Goal: Task Accomplishment & Management: Manage account settings

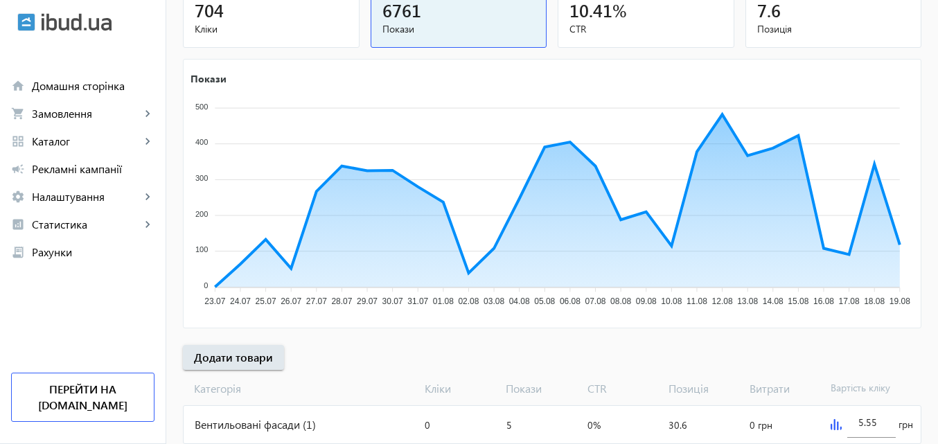
scroll to position [277, 0]
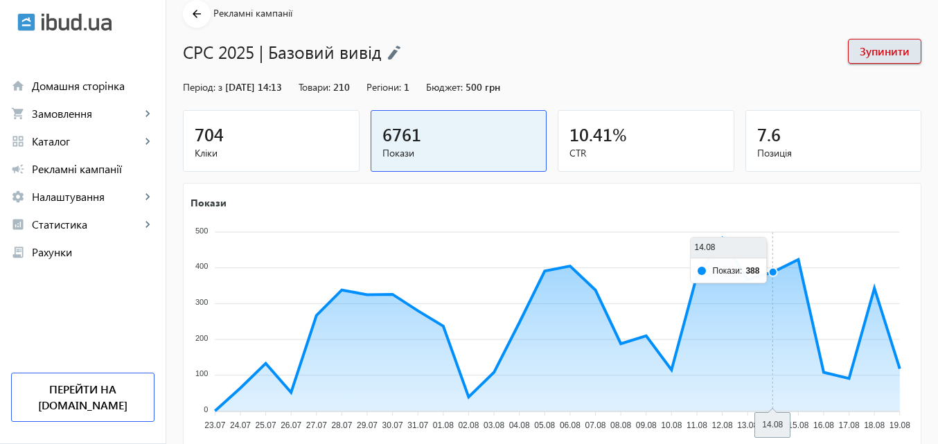
scroll to position [139, 0]
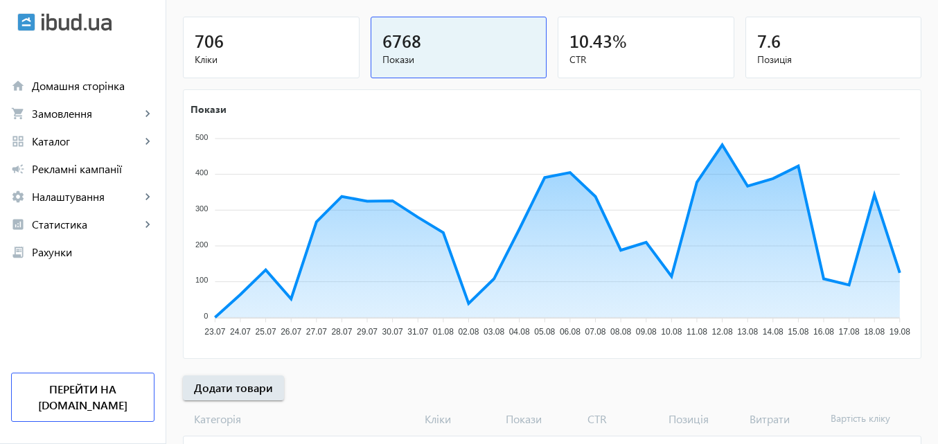
scroll to position [69, 0]
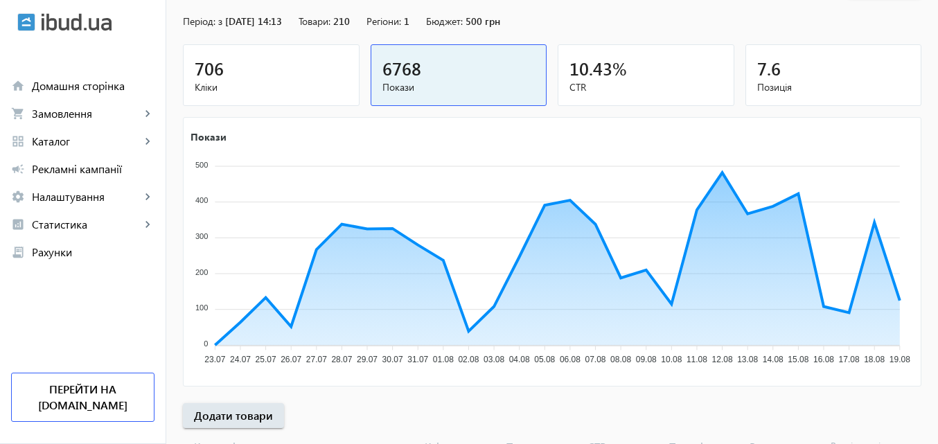
scroll to position [139, 0]
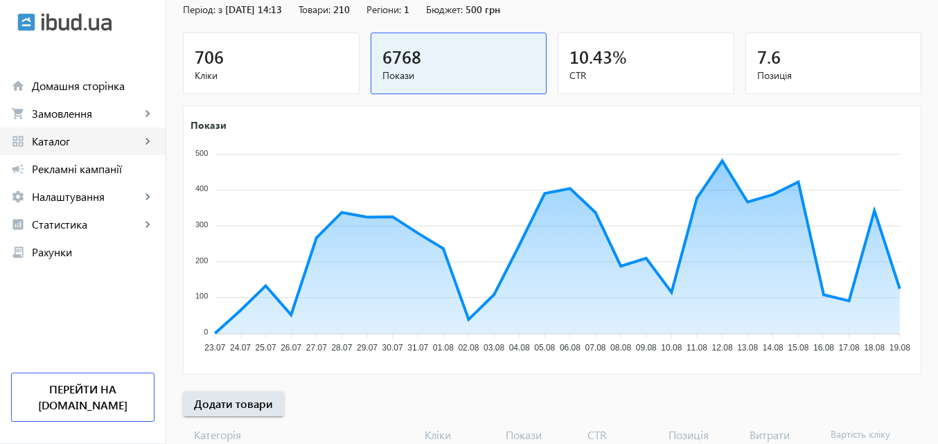
click at [60, 137] on span "Каталог" at bounding box center [86, 141] width 109 height 14
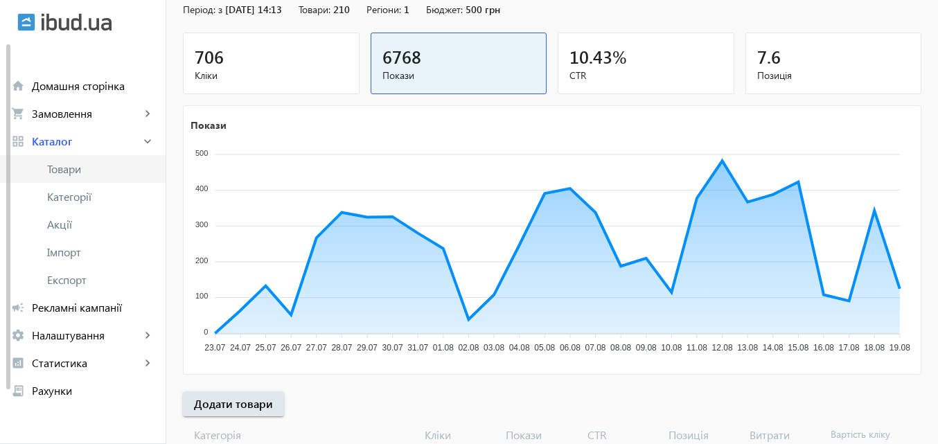
click at [78, 163] on span "Товари" at bounding box center [100, 169] width 107 height 14
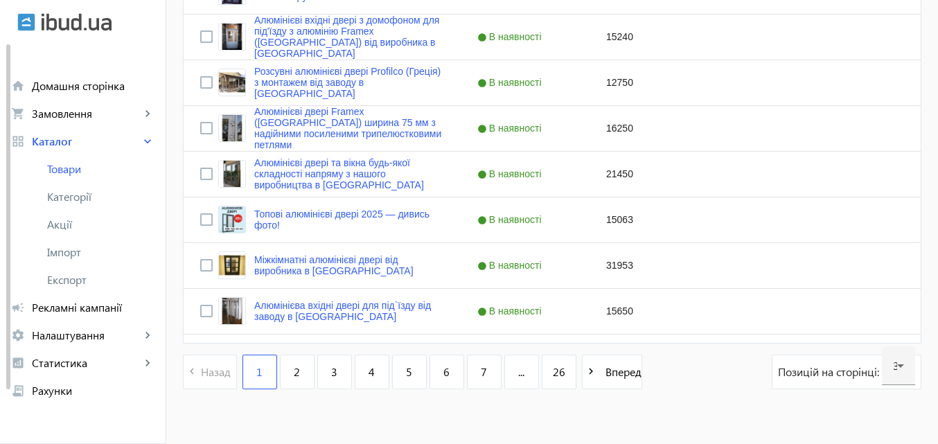
scroll to position [1420, 0]
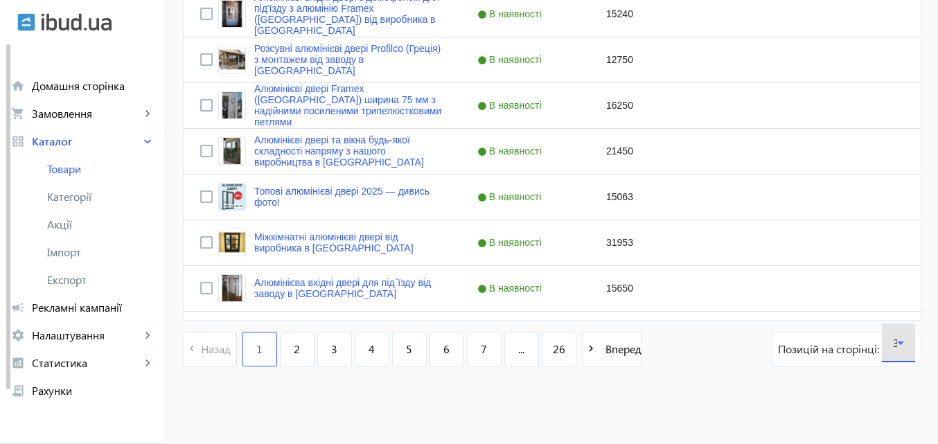
click at [899, 342] on icon at bounding box center [900, 342] width 7 height 3
click at [897, 300] on span "120" at bounding box center [902, 301] width 19 height 15
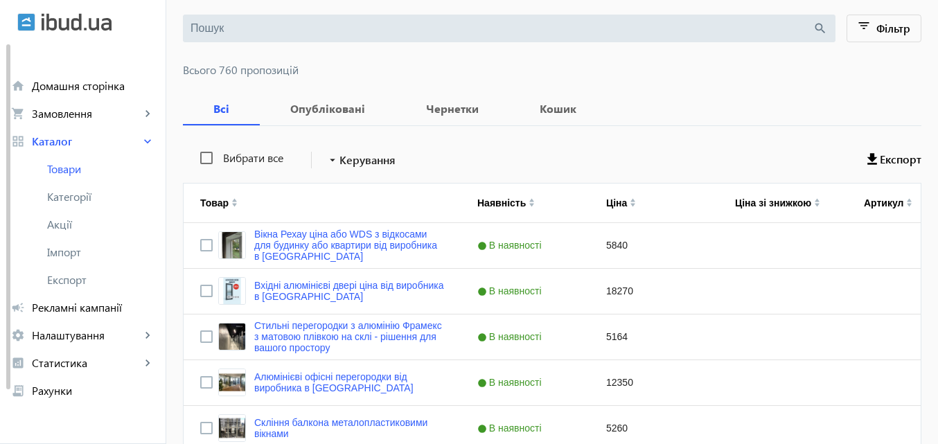
scroll to position [139, 0]
click at [223, 152] on label "Вибрати все" at bounding box center [251, 157] width 63 height 11
click at [220, 152] on input "Вибрати все" at bounding box center [207, 157] width 28 height 28
checkbox input "true"
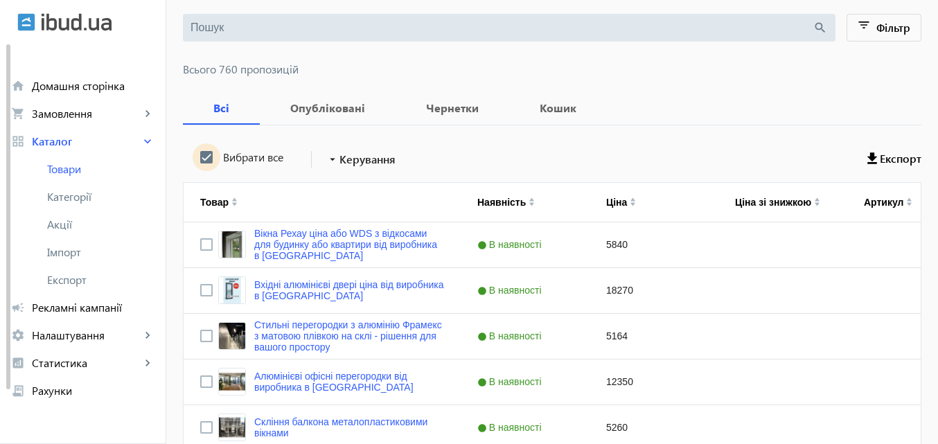
checkbox input "true"
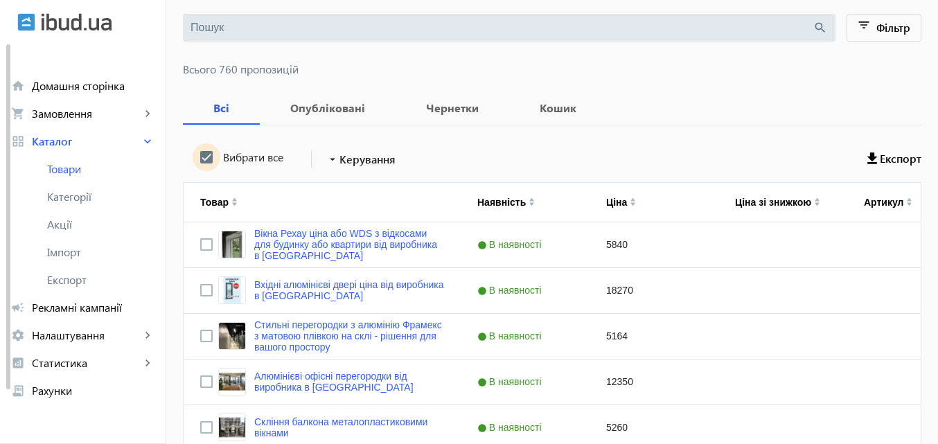
checkbox input "true"
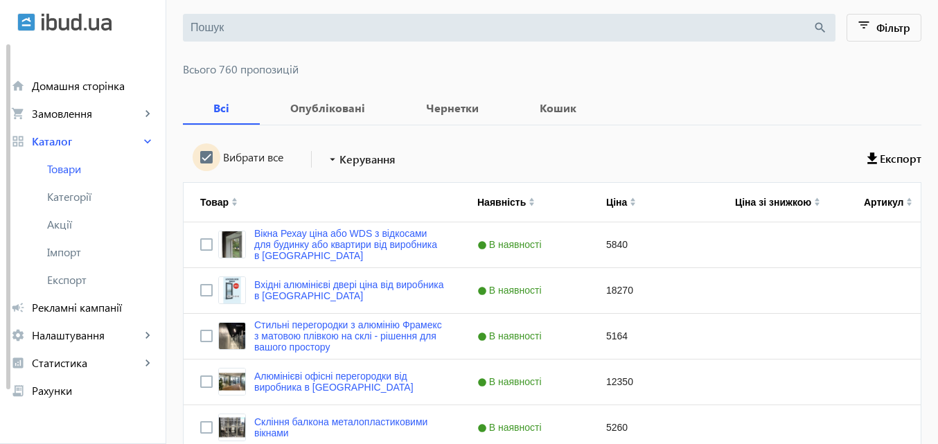
checkbox input "true"
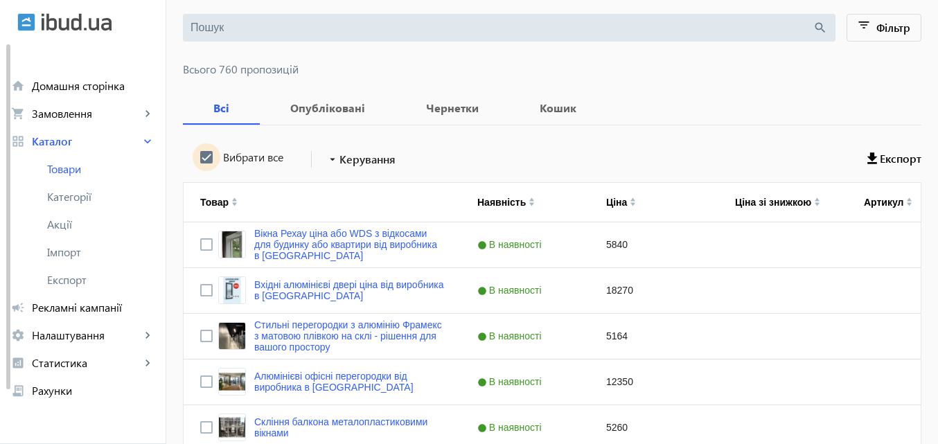
checkbox input "true"
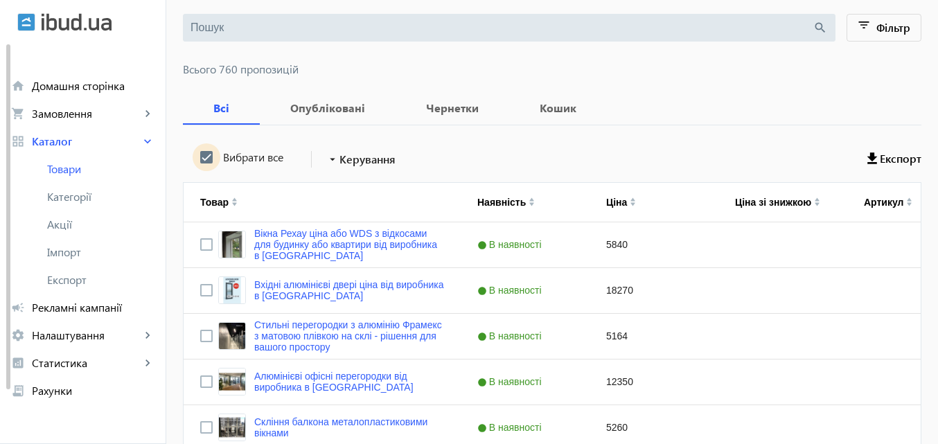
checkbox input "true"
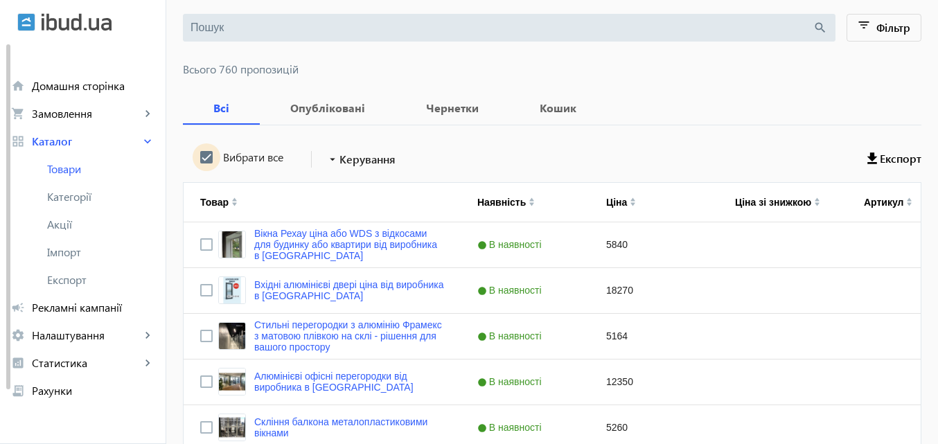
checkbox input "true"
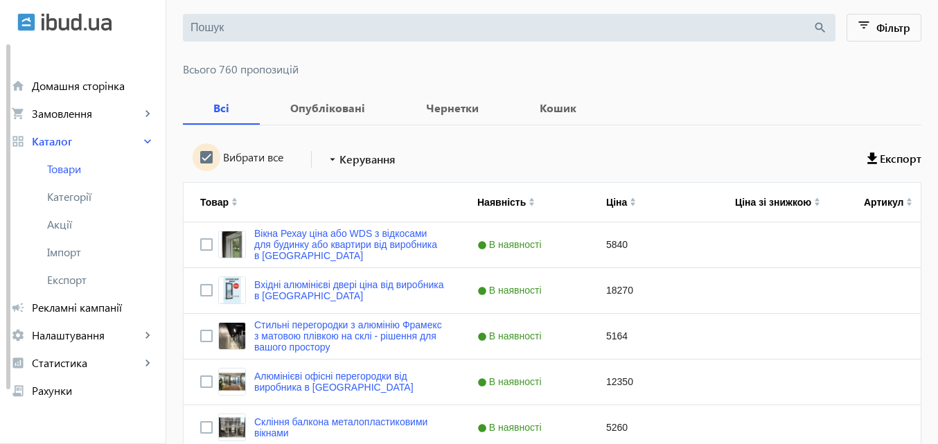
checkbox input "true"
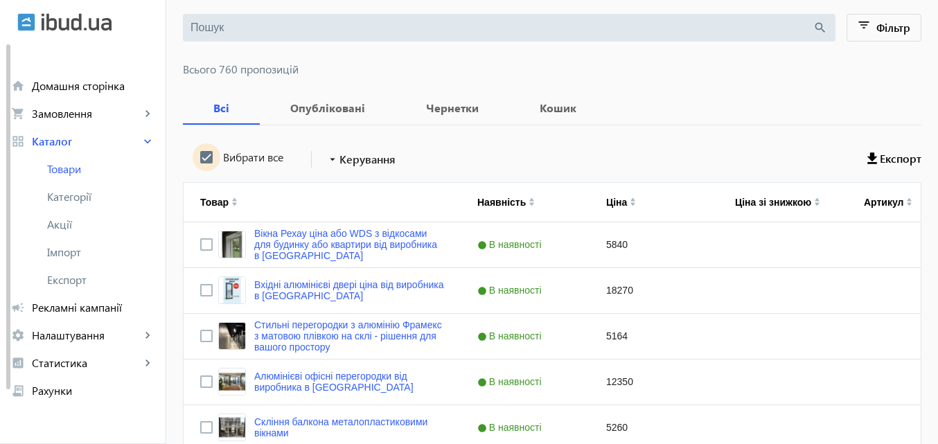
checkbox input "true"
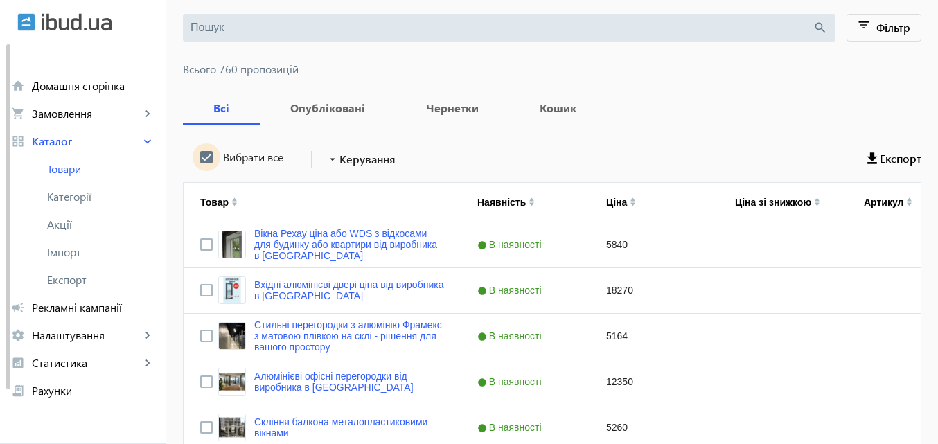
checkbox input "true"
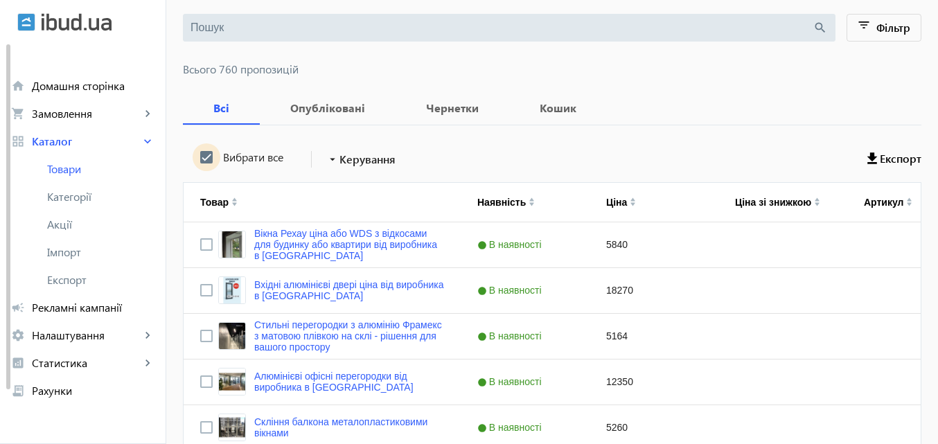
checkbox input "true"
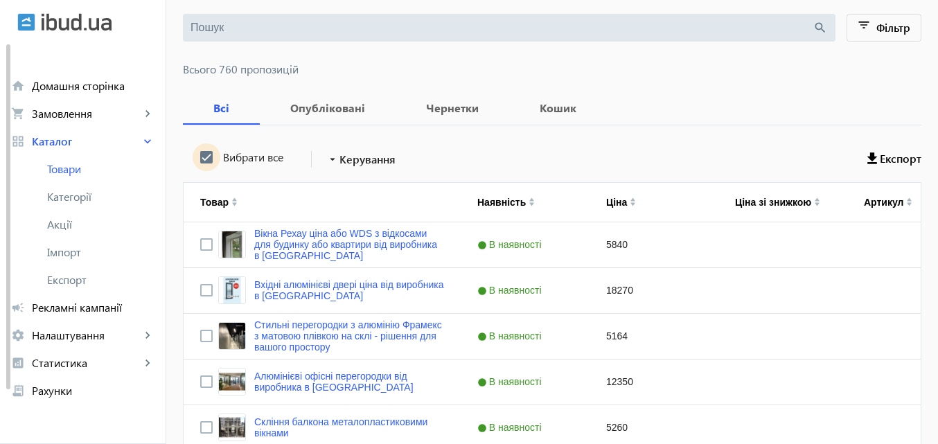
checkbox input "true"
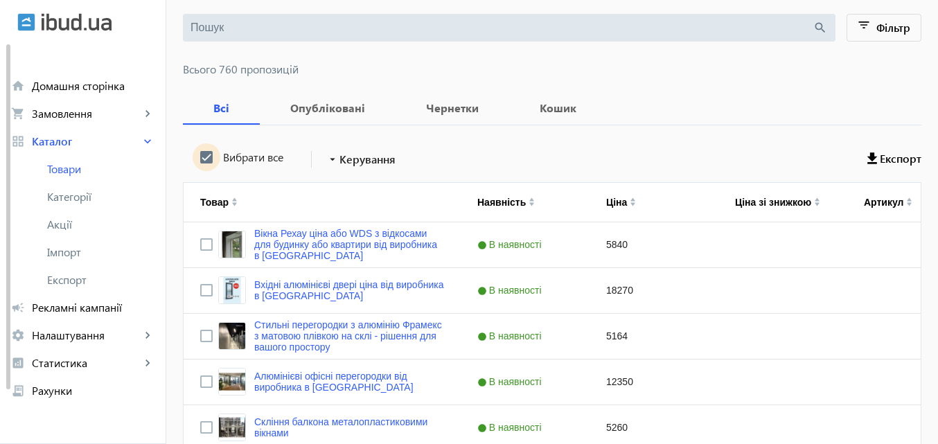
checkbox input "true"
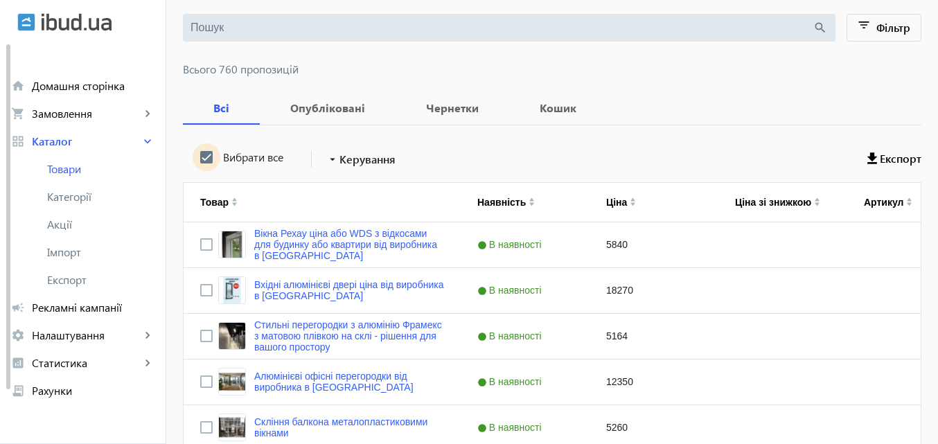
checkbox input "true"
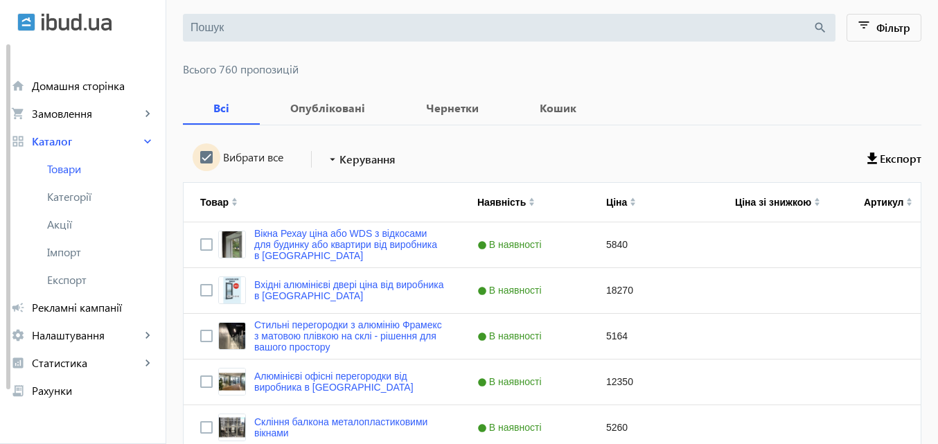
checkbox input "true"
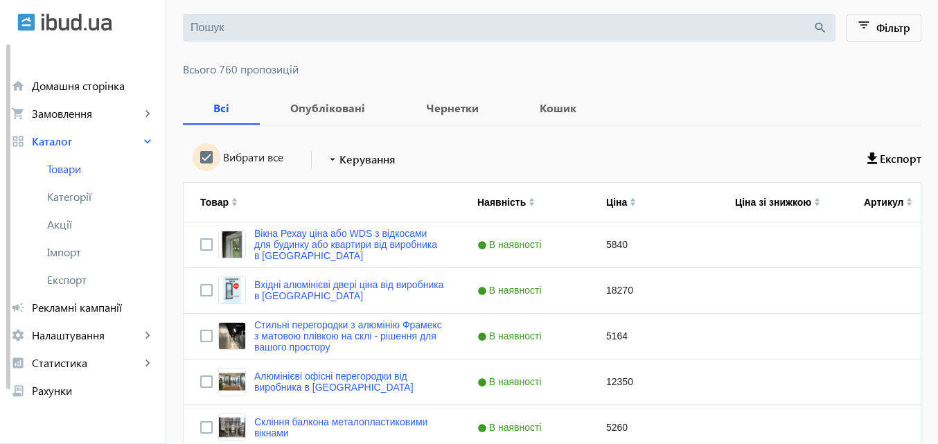
checkbox input "true"
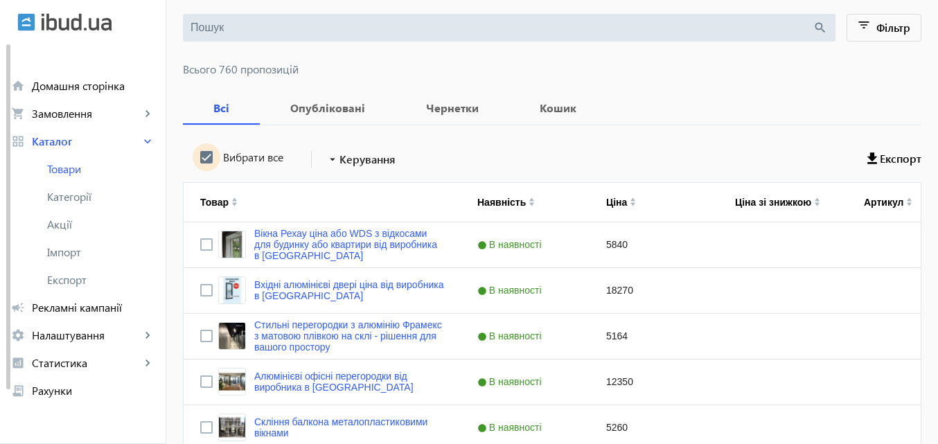
checkbox input "true"
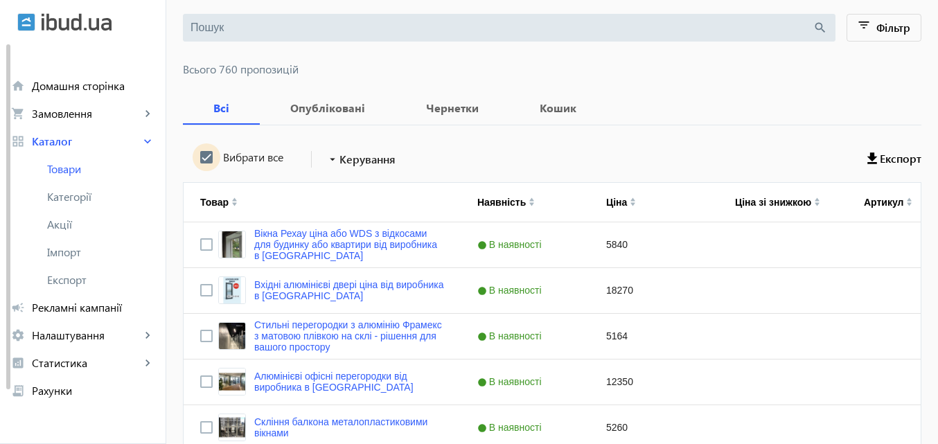
checkbox input "true"
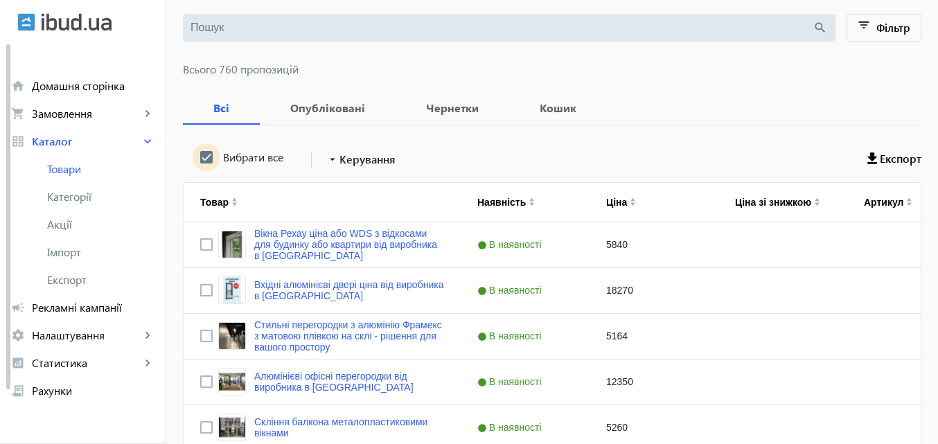
checkbox input "true"
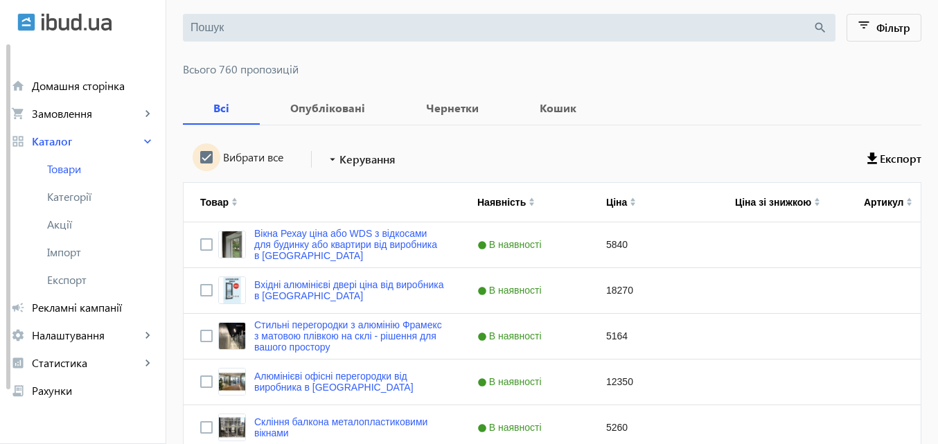
checkbox input "true"
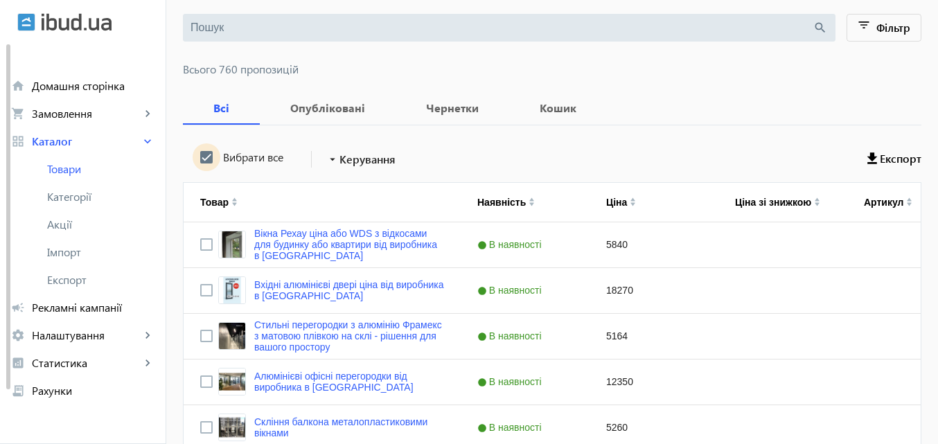
checkbox input "true"
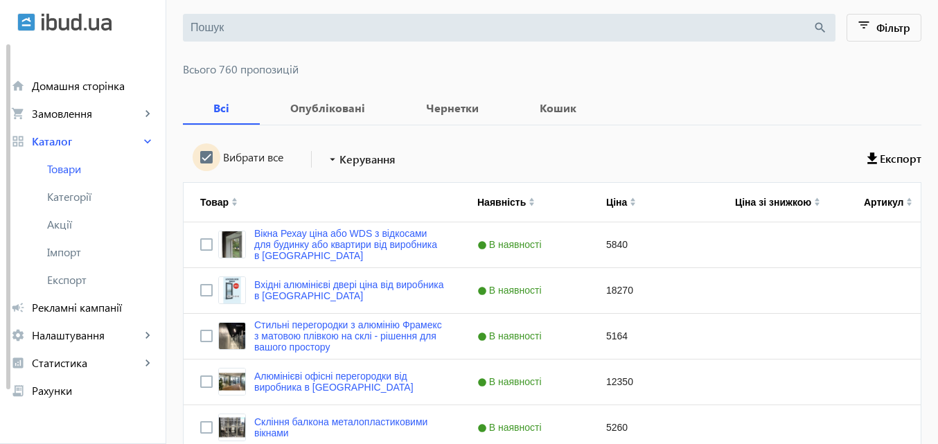
checkbox input "true"
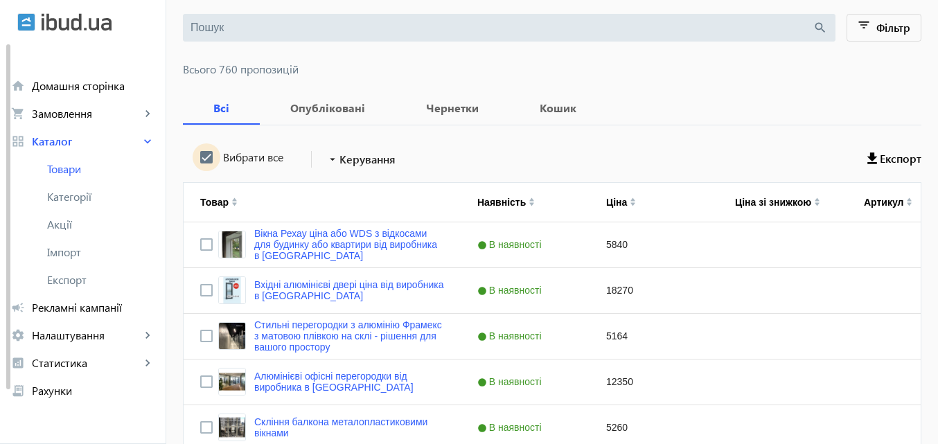
checkbox input "true"
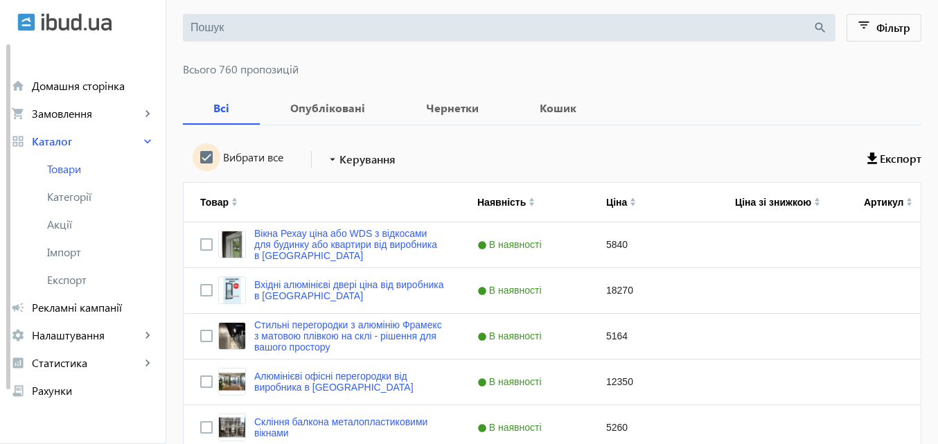
checkbox input "true"
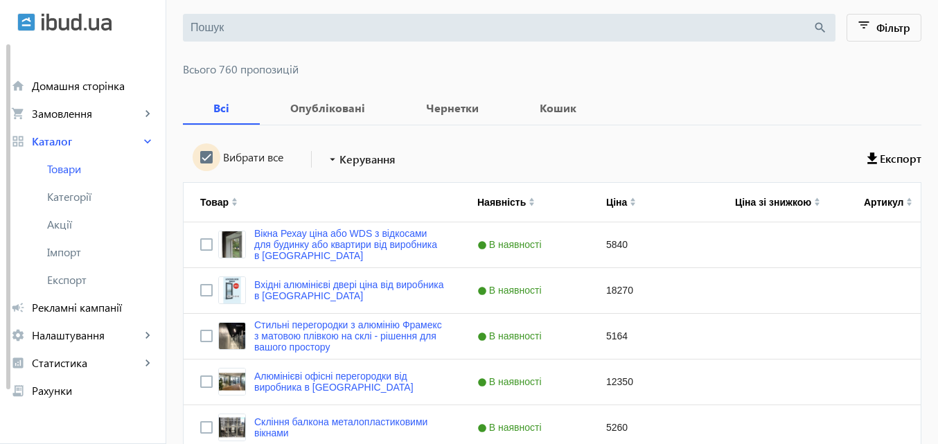
checkbox input "true"
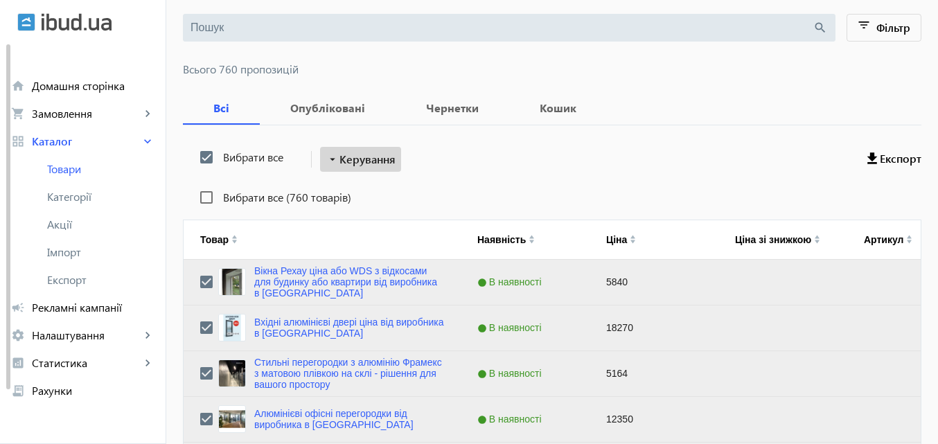
click at [368, 154] on span "Керування" at bounding box center [367, 159] width 56 height 17
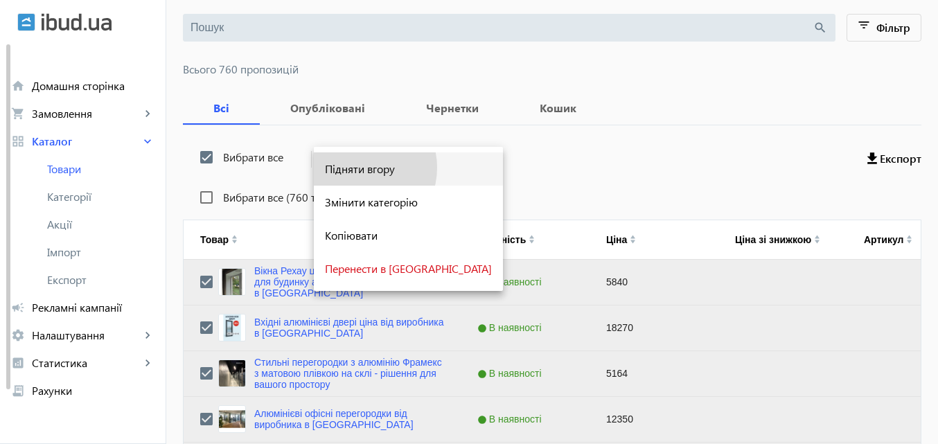
click at [357, 168] on span "Підняти вгору" at bounding box center [408, 168] width 167 height 11
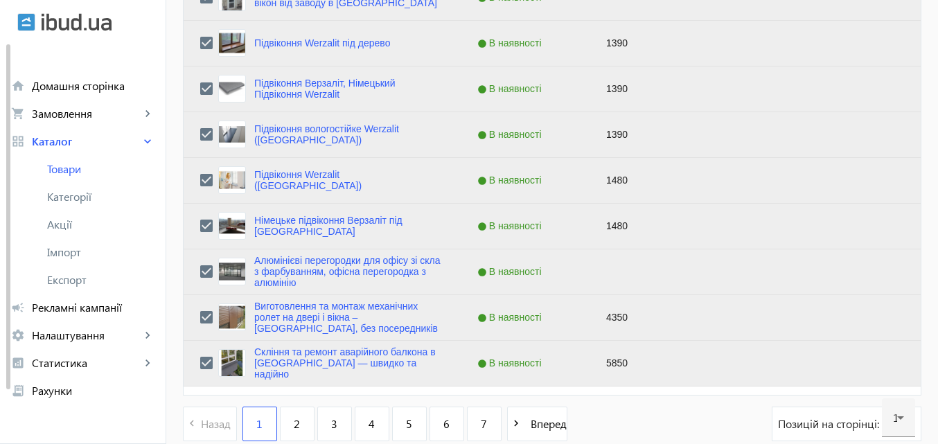
scroll to position [5572, 0]
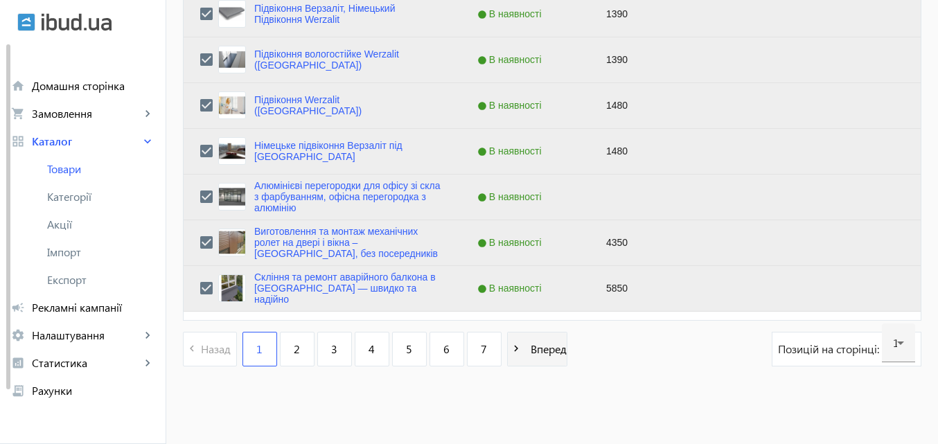
click at [545, 348] on span "Вперед" at bounding box center [546, 348] width 42 height 15
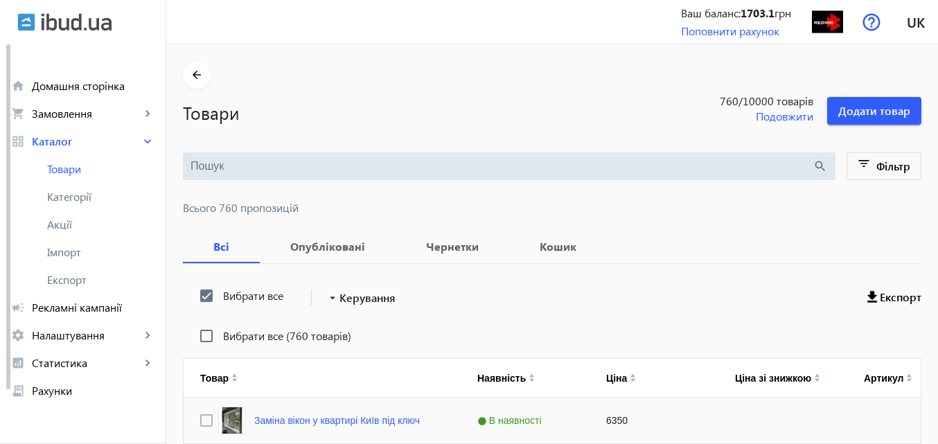
scroll to position [277, 0]
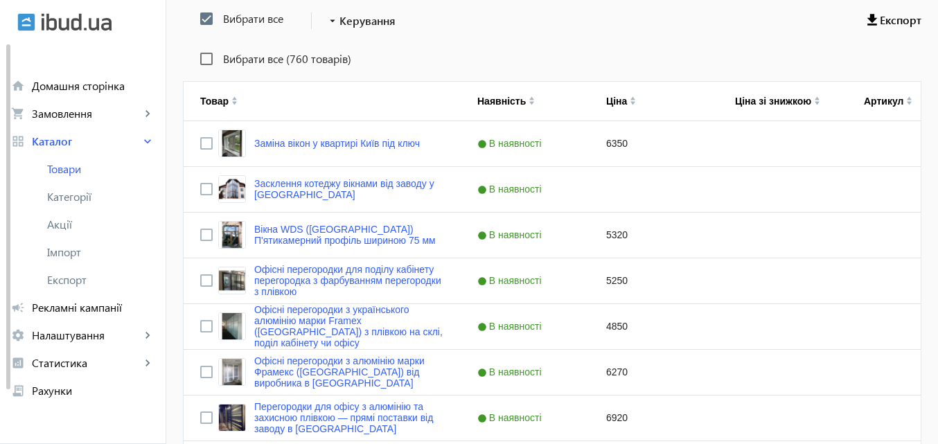
click at [241, 10] on div "Вибрати все" at bounding box center [241, 19] width 84 height 28
click at [239, 13] on label "Вибрати все" at bounding box center [251, 18] width 63 height 11
click at [220, 13] on input "Вибрати все" at bounding box center [207, 19] width 28 height 28
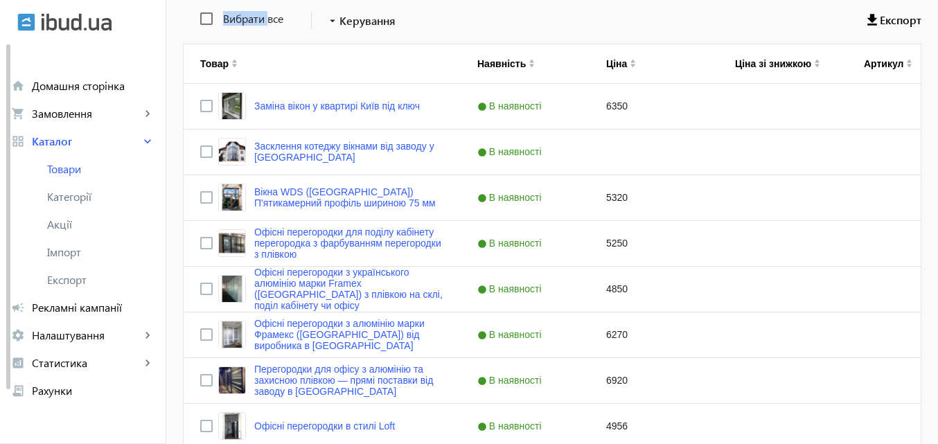
click at [239, 13] on label "Вибрати все" at bounding box center [251, 18] width 63 height 11
click at [220, 13] on input "Вибрати все" at bounding box center [207, 19] width 28 height 28
checkbox input "true"
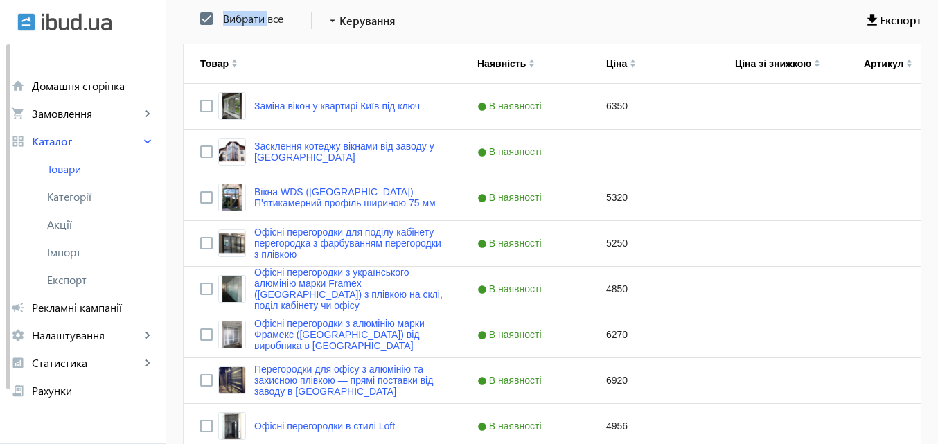
checkbox input "true"
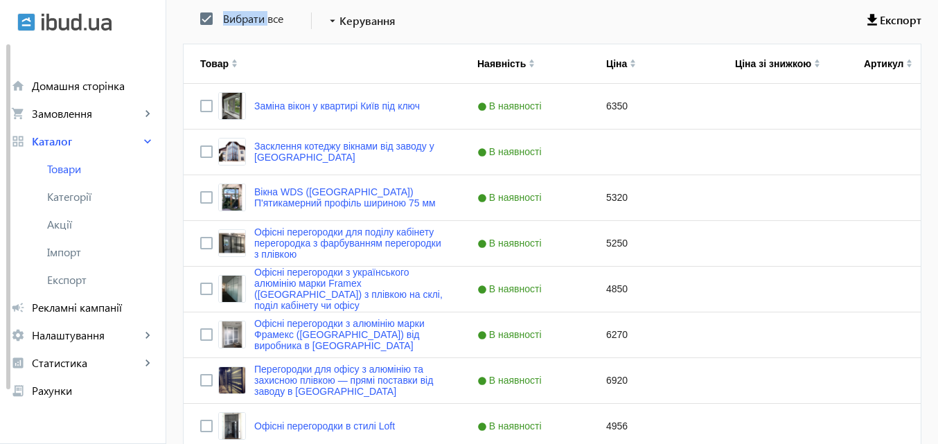
checkbox input "true"
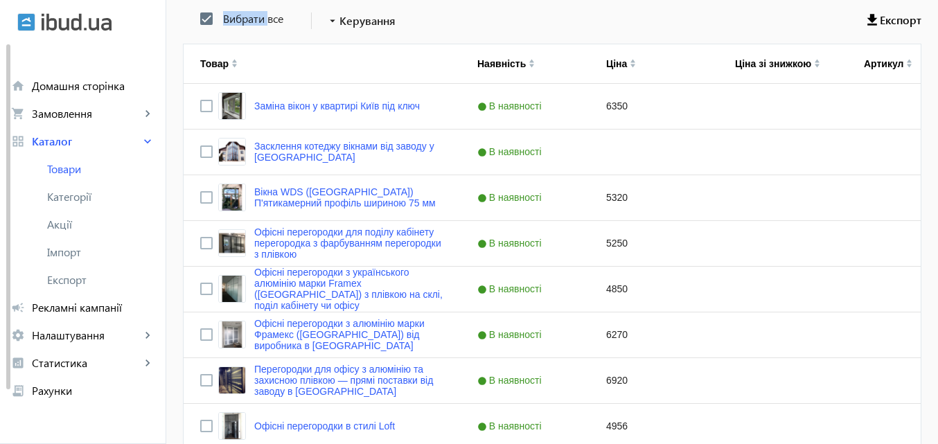
checkbox input "true"
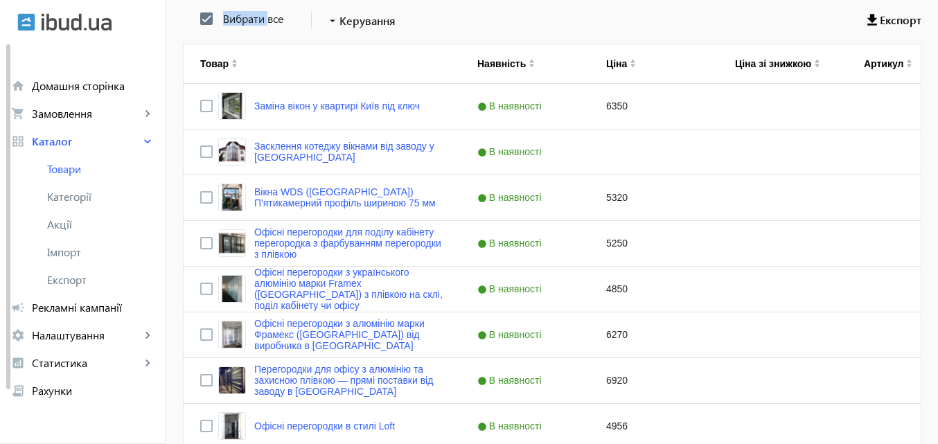
checkbox input "true"
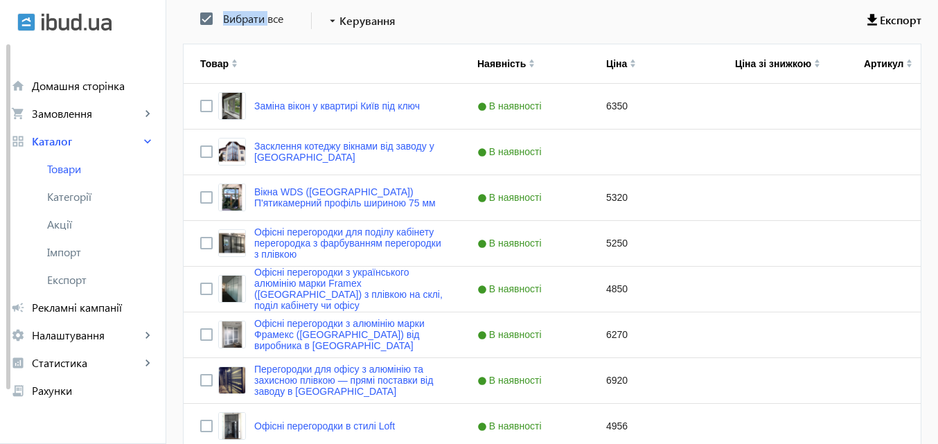
checkbox input "true"
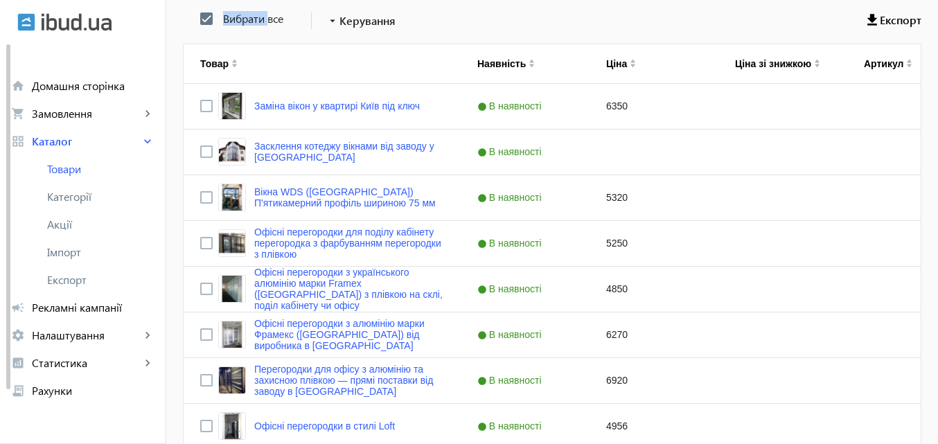
checkbox input "true"
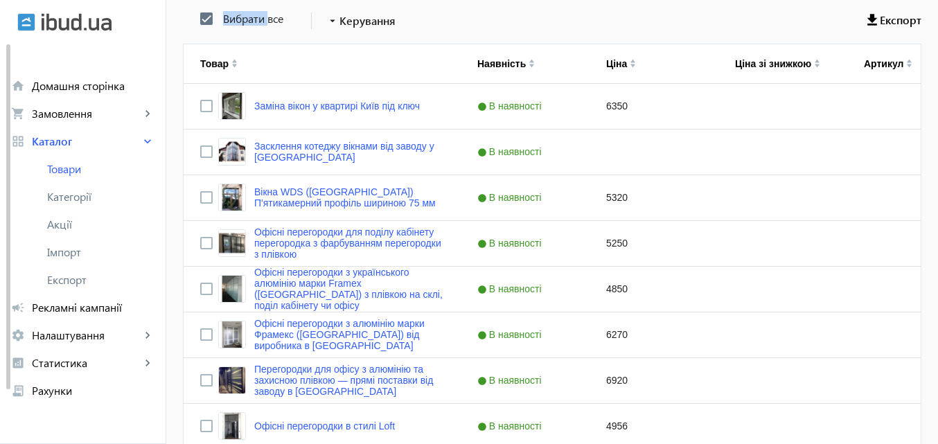
checkbox input "true"
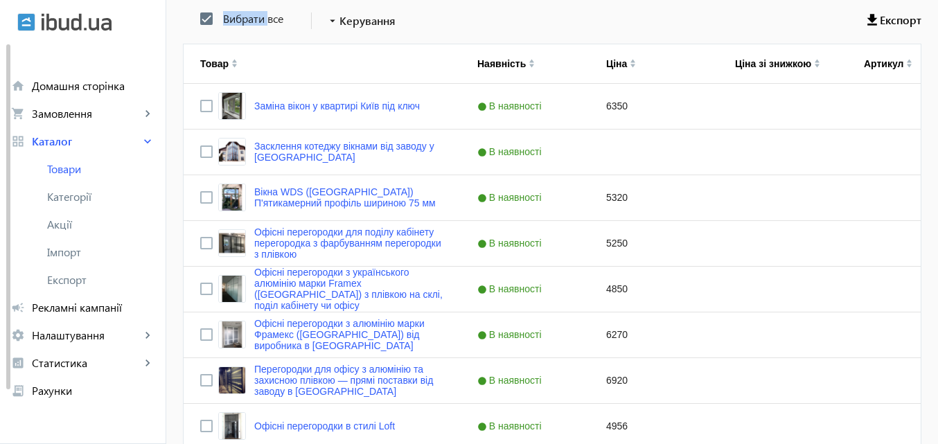
checkbox input "true"
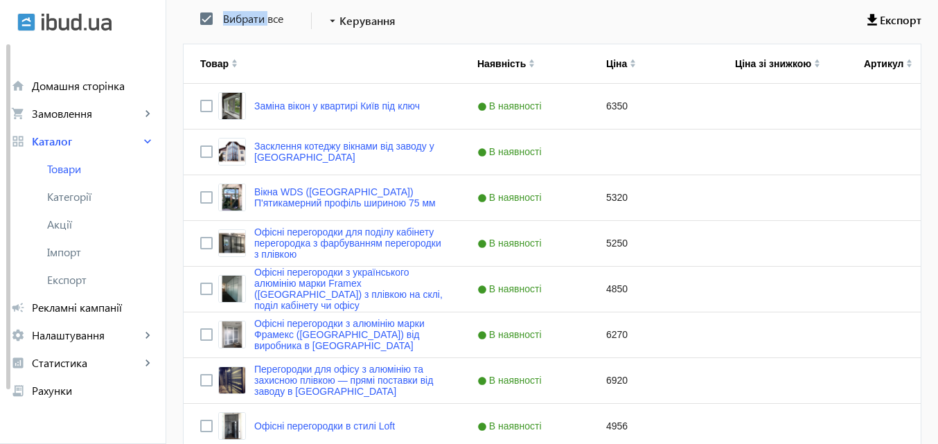
checkbox input "true"
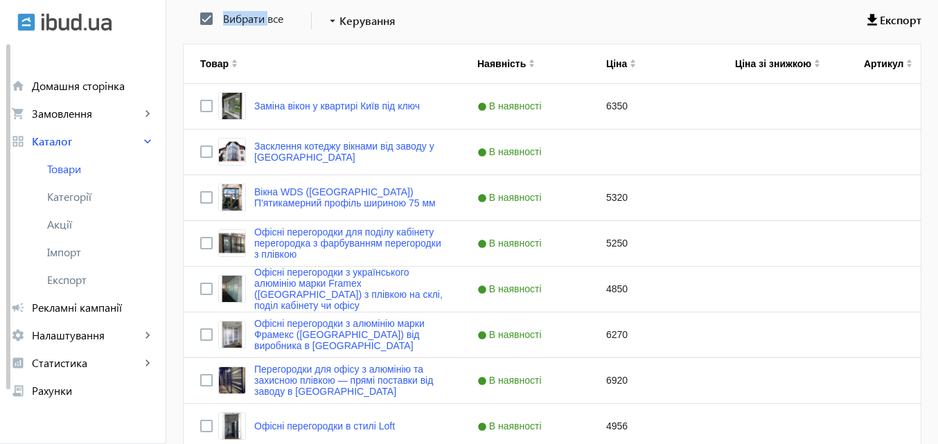
checkbox input "true"
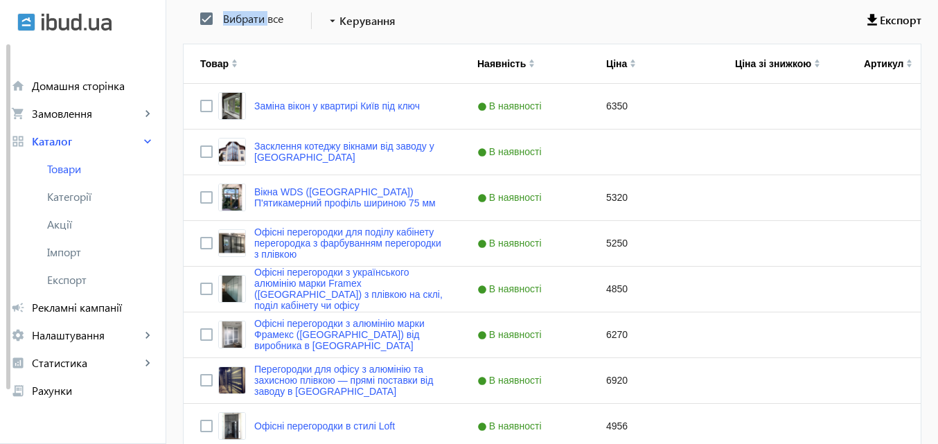
checkbox input "true"
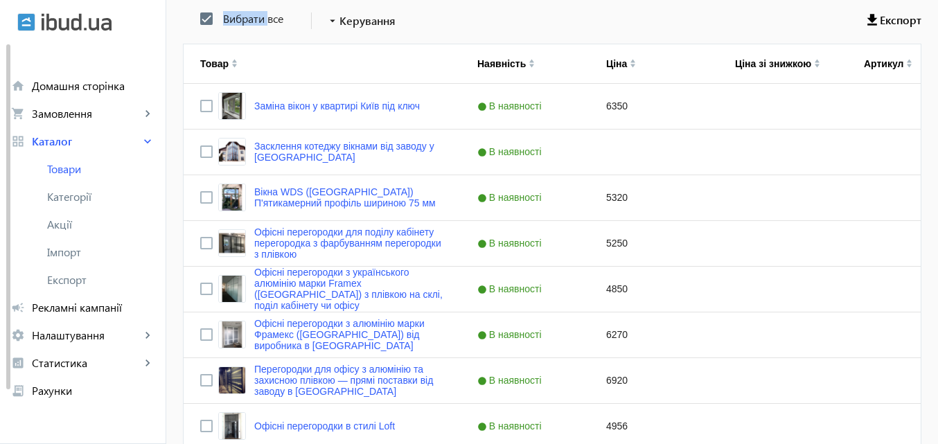
checkbox input "true"
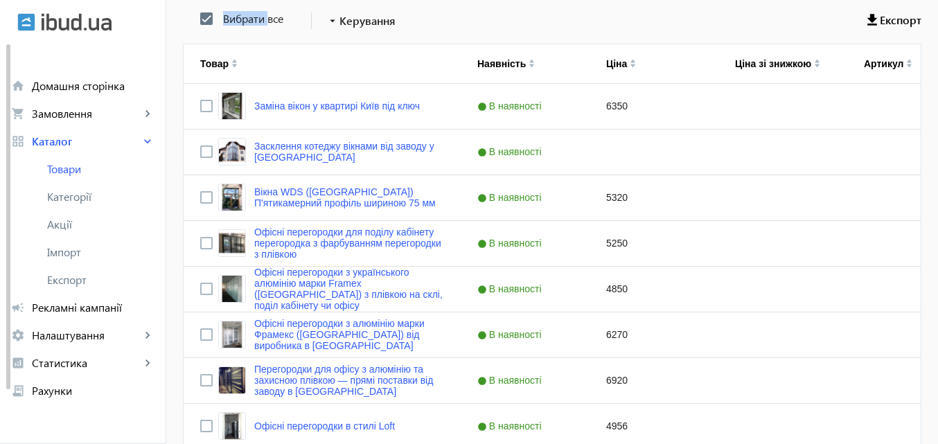
checkbox input "true"
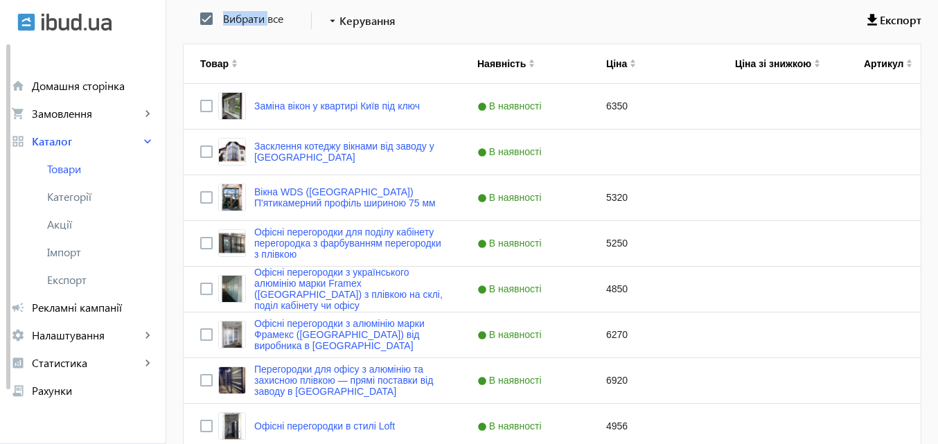
checkbox input "true"
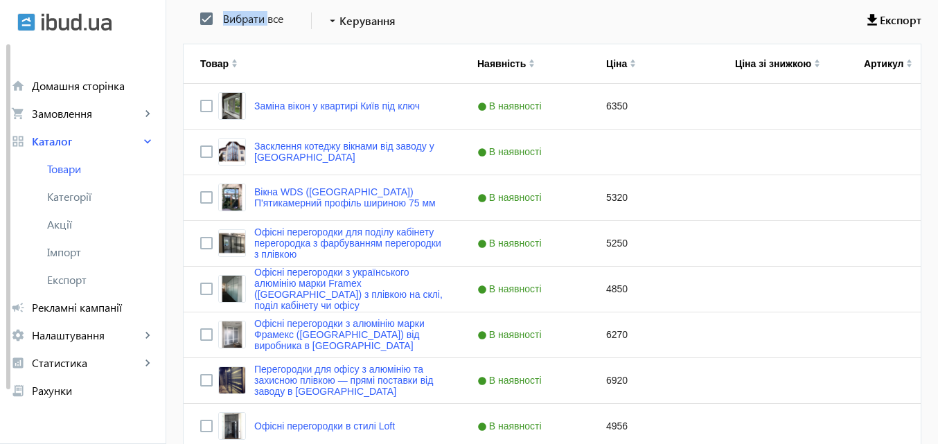
checkbox input "true"
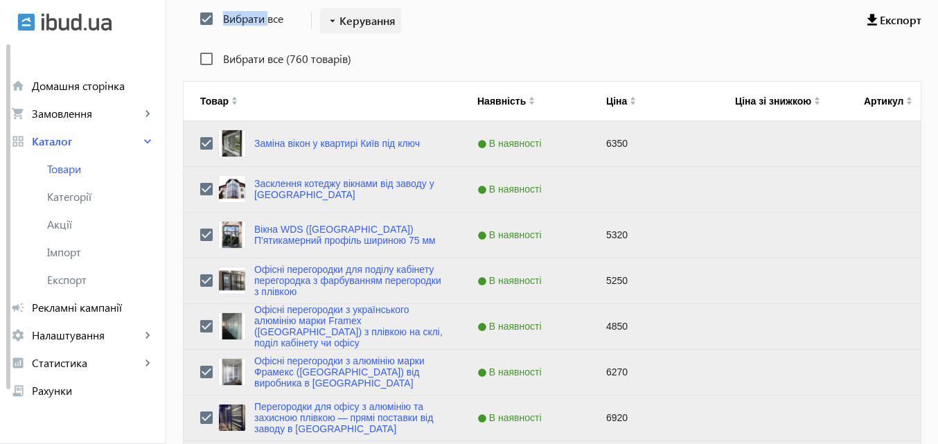
click at [341, 16] on span "Керування" at bounding box center [367, 20] width 56 height 17
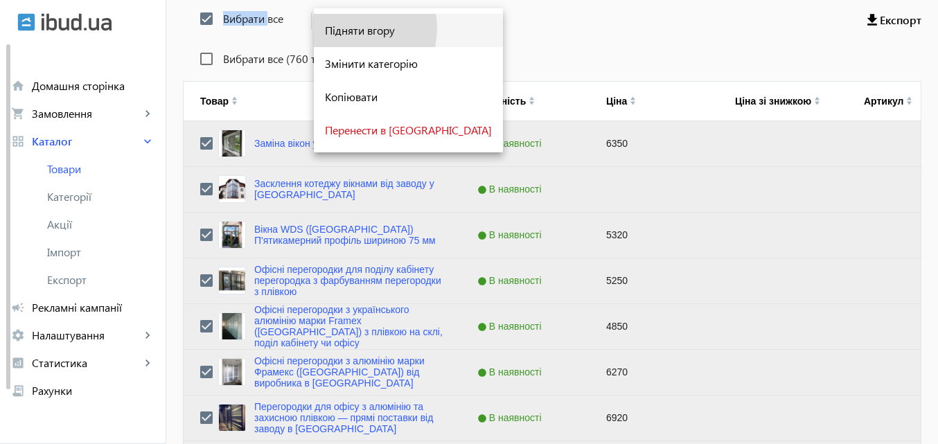
click at [345, 28] on span "Підняти вгору" at bounding box center [408, 30] width 167 height 11
